Goal: Task Accomplishment & Management: Use online tool/utility

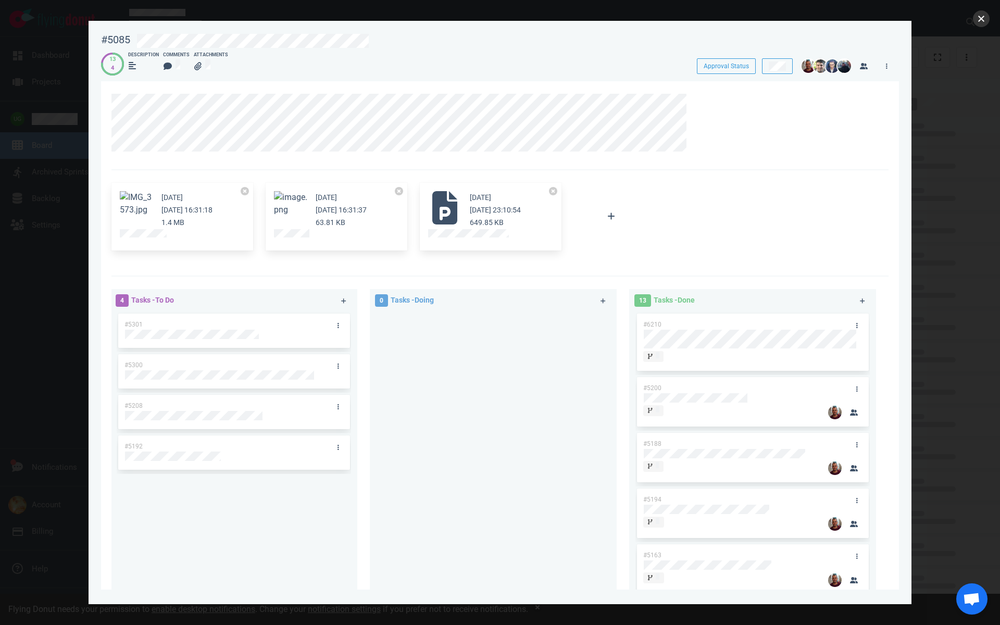
click at [981, 17] on button "close" at bounding box center [980, 18] width 17 height 17
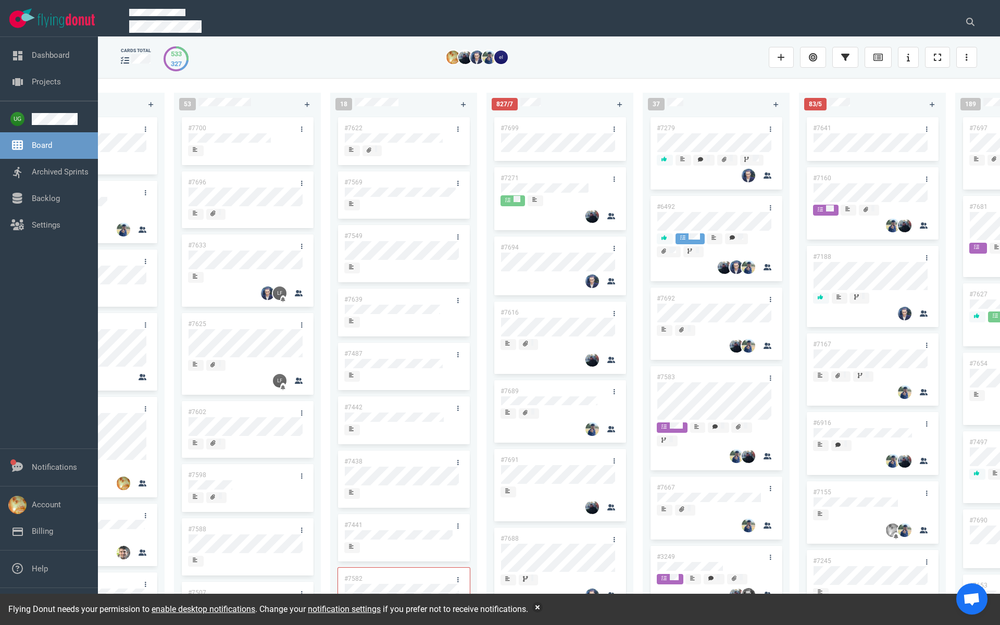
scroll to position [0, 96]
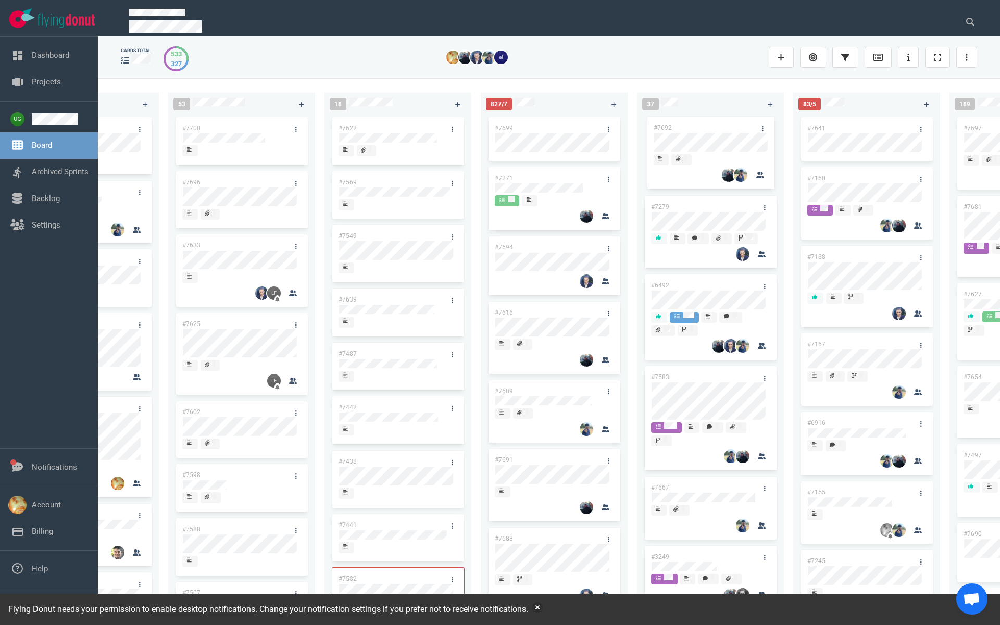
drag, startPoint x: 690, startPoint y: 295, endPoint x: 692, endPoint y: 124, distance: 170.8
click at [692, 124] on div "#7279 #6492 #7692 #7583 #7667 #3249 #7664 #7685 #7683 #7662 #7663 #7596 #7657 #…" at bounding box center [710, 358] width 134 height 487
click at [658, 125] on link "#7692" at bounding box center [660, 127] width 18 height 7
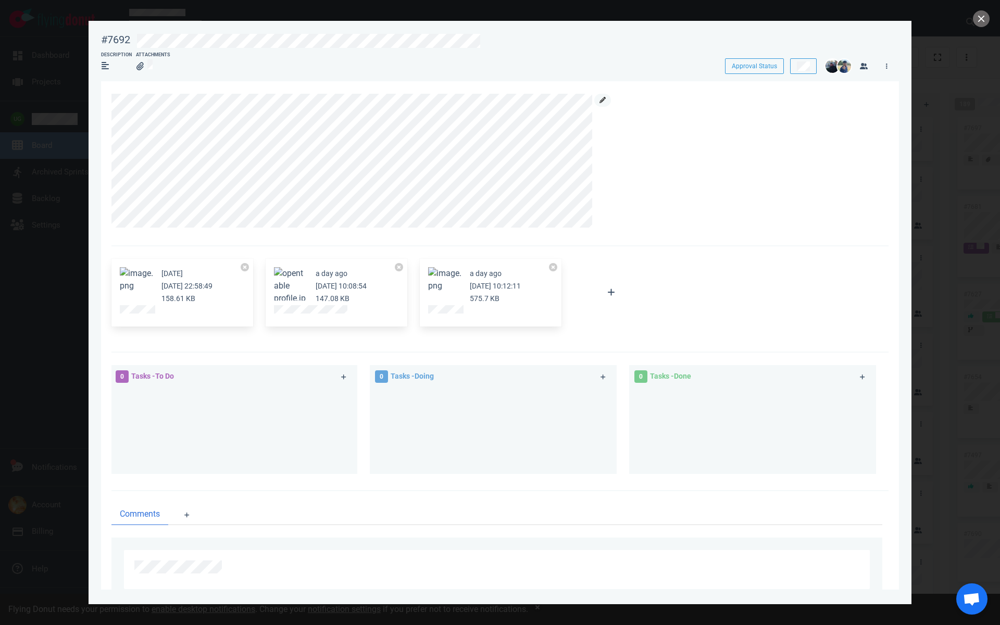
click at [601, 99] on icon at bounding box center [602, 100] width 6 height 6
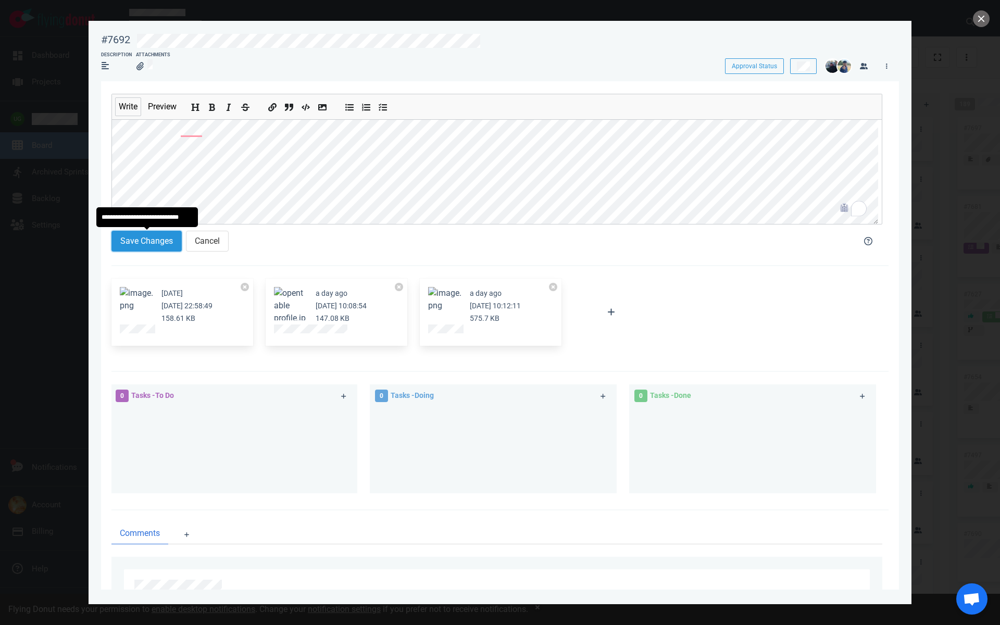
click at [168, 241] on button "Save Changes" at bounding box center [146, 241] width 70 height 21
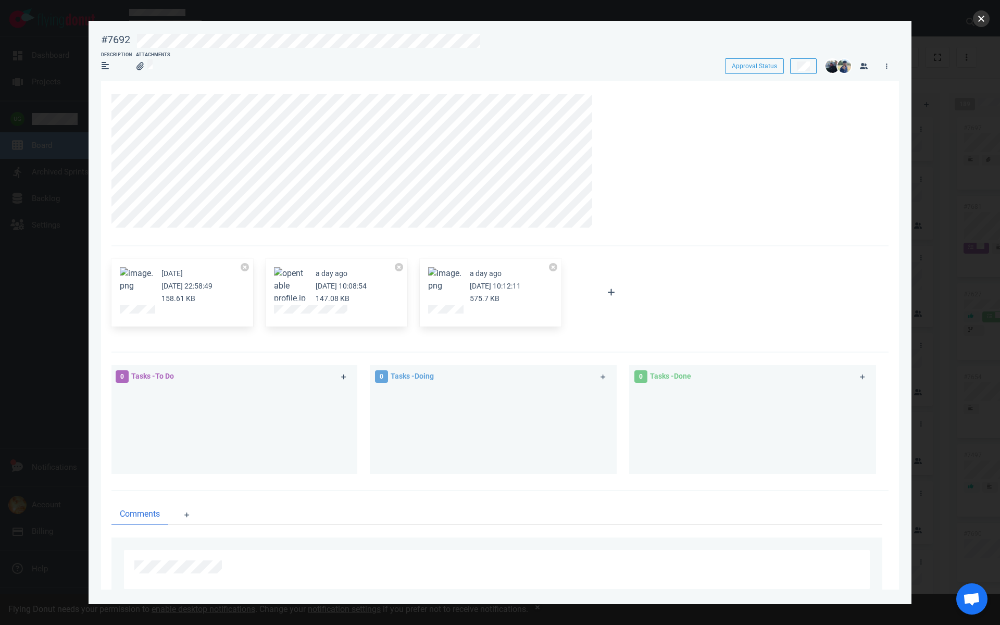
click at [977, 19] on button "close" at bounding box center [980, 18] width 17 height 17
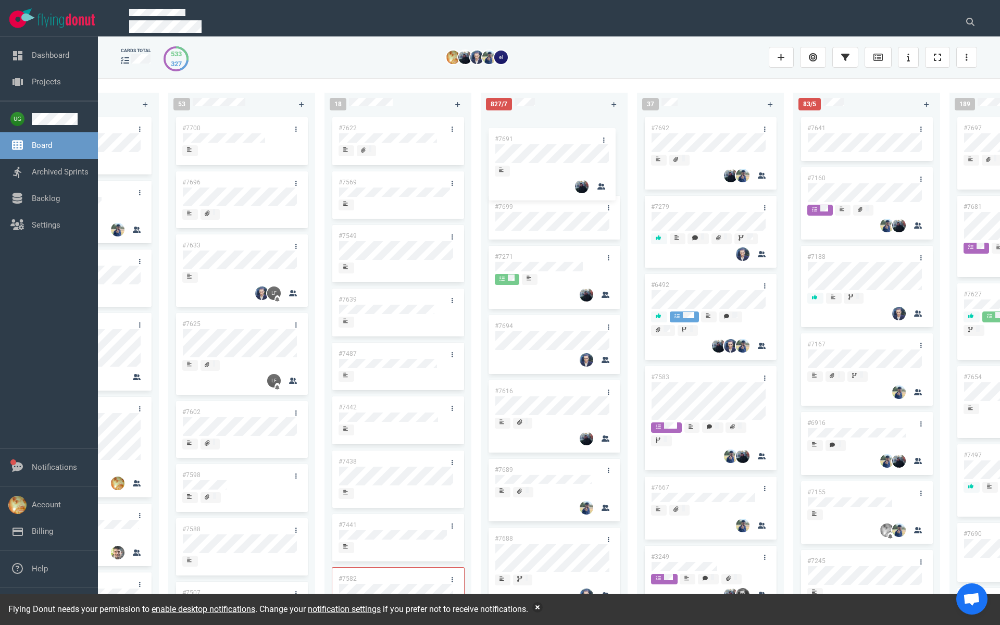
drag, startPoint x: 544, startPoint y: 420, endPoint x: 544, endPoint y: 137, distance: 282.7
click at [544, 137] on div "#7699 #7271 #7694 #7616 #7689 #7691 #7688 #7684 #7679 #7678 #7660 #7604 #6890 #…" at bounding box center [554, 358] width 134 height 487
